Goal: Find specific page/section: Find specific page/section

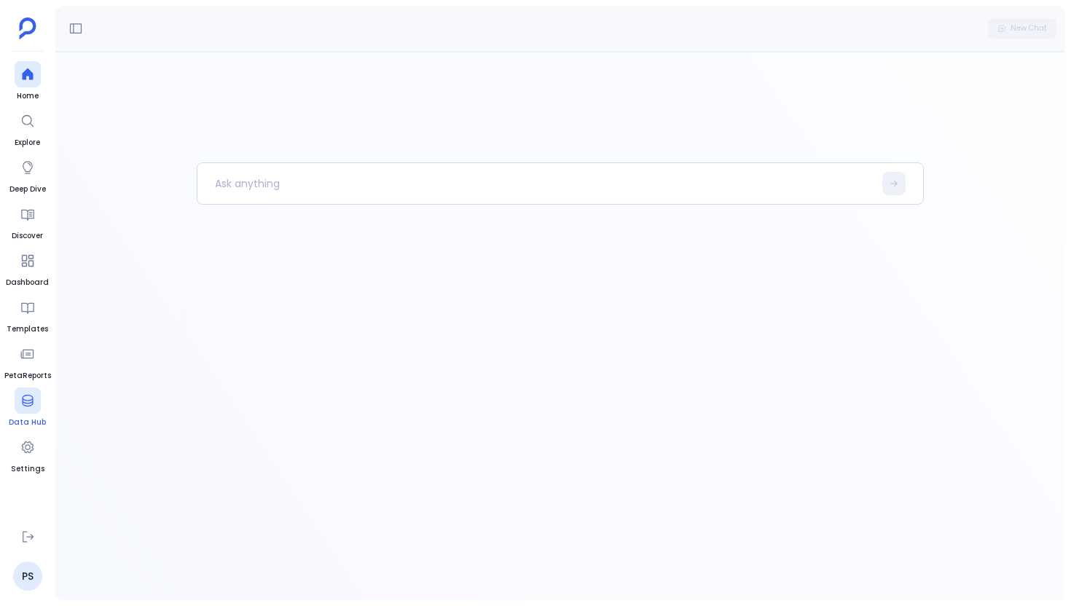
click at [21, 417] on span "Data Hub" at bounding box center [27, 423] width 37 height 12
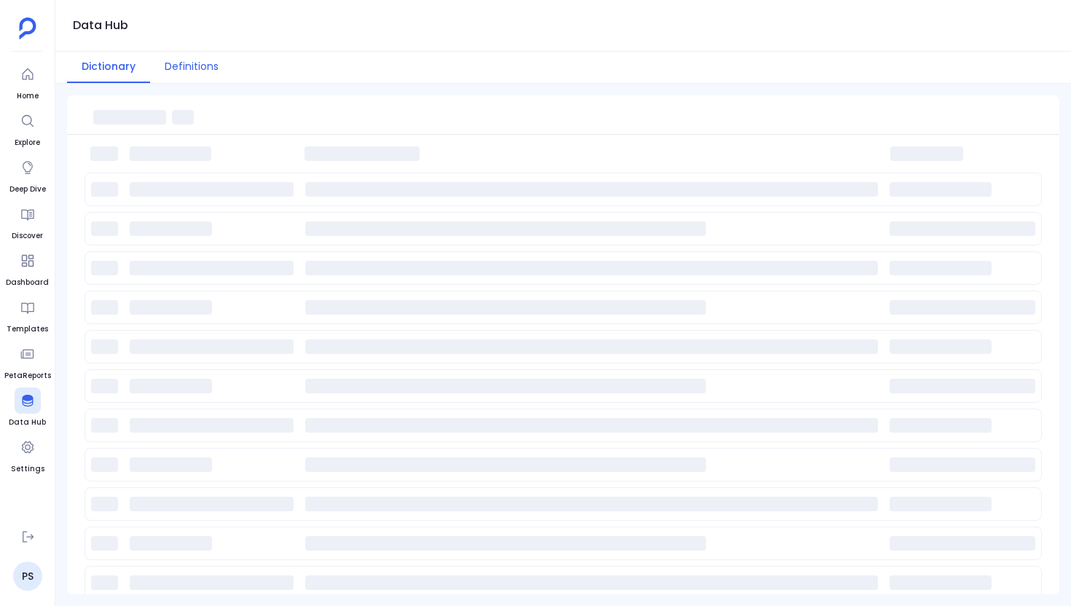
click at [188, 69] on button "Definitions" at bounding box center [191, 67] width 83 height 31
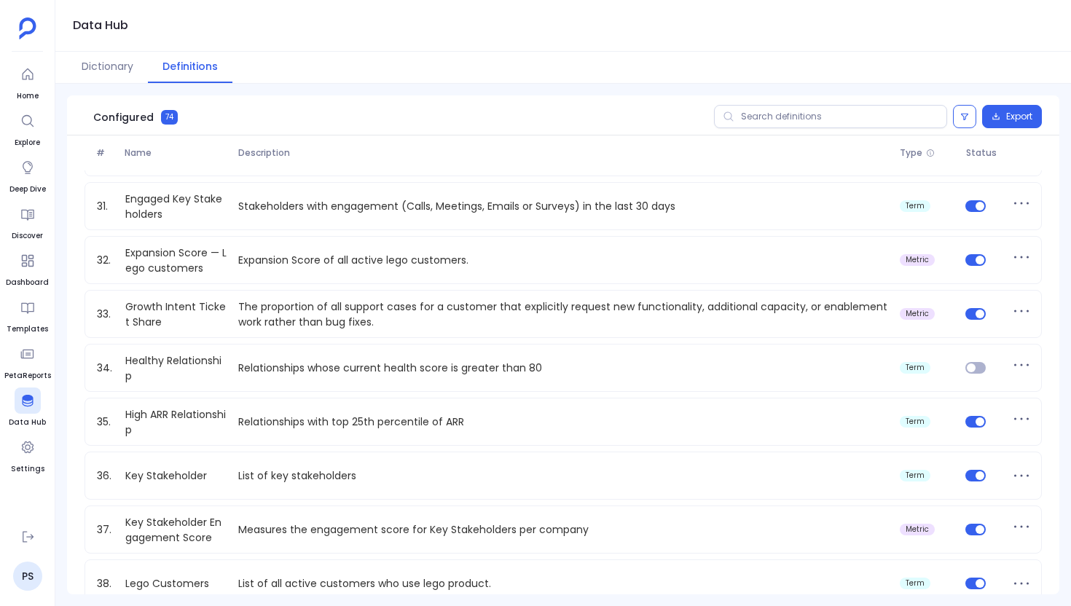
scroll to position [1608, 0]
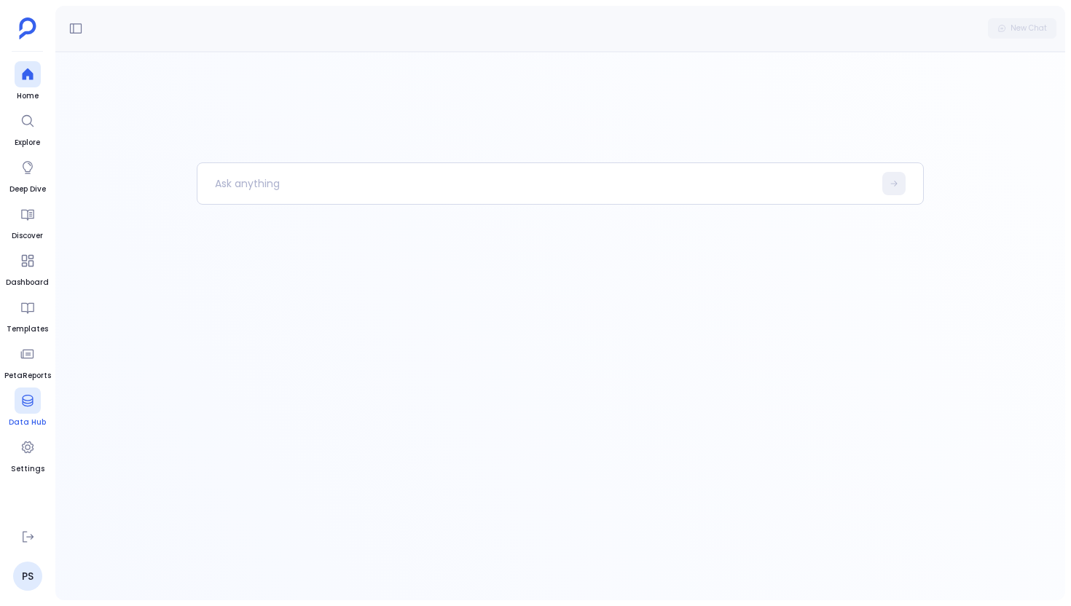
click at [39, 400] on div at bounding box center [28, 401] width 26 height 26
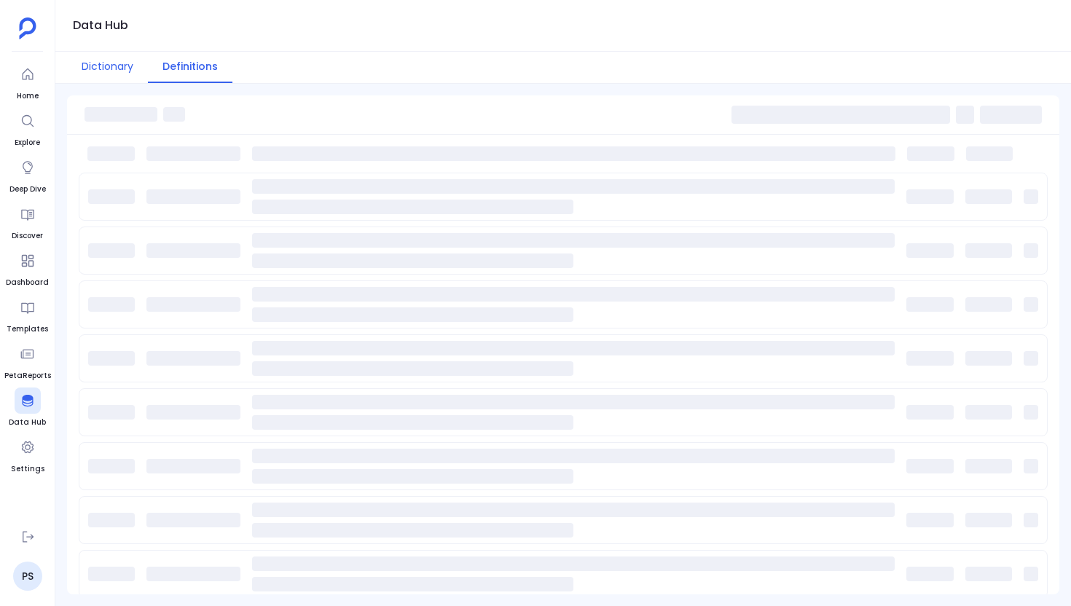
click at [108, 82] on button "Dictionary" at bounding box center [107, 67] width 81 height 31
